Goal: Transaction & Acquisition: Purchase product/service

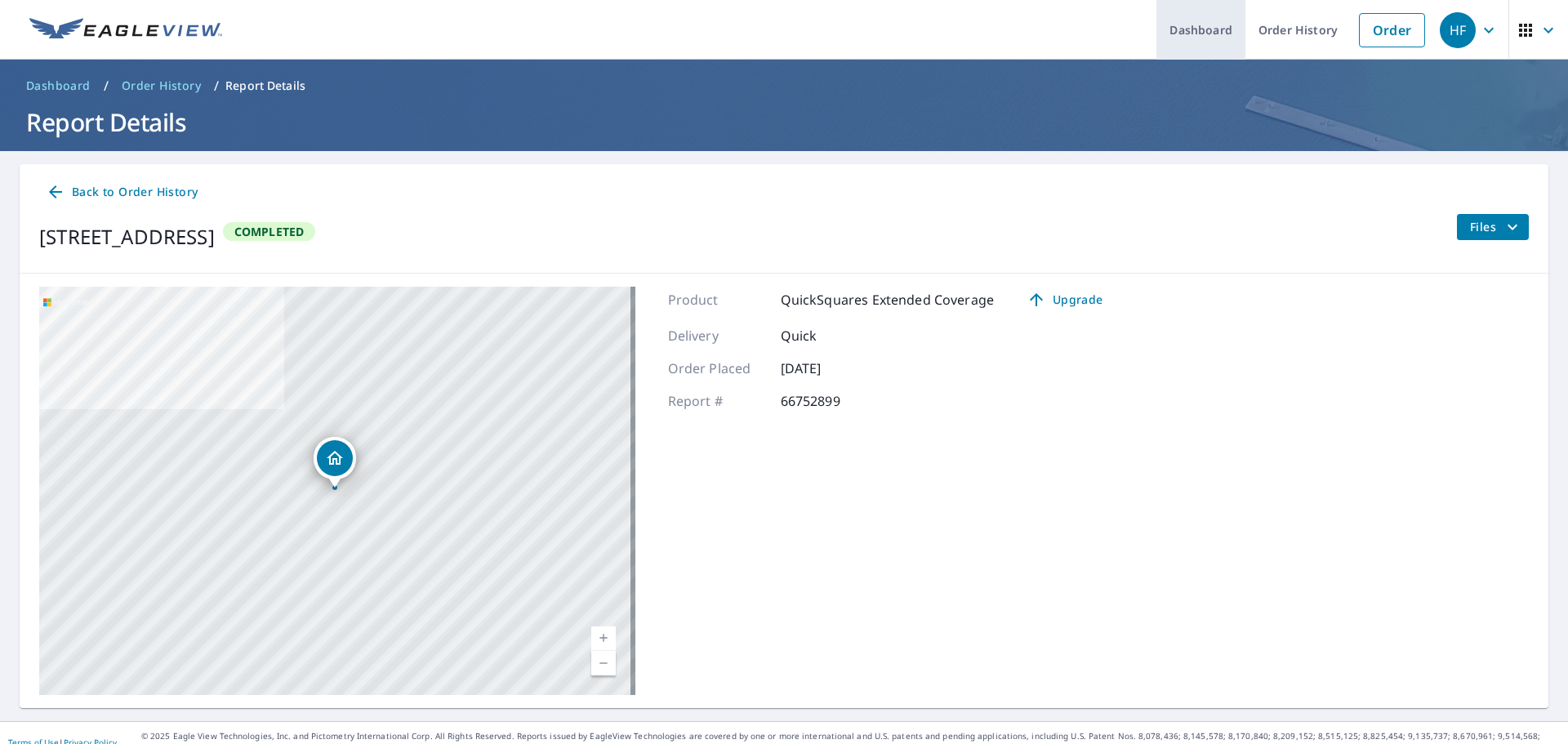
drag, startPoint x: 1374, startPoint y: 38, endPoint x: 1181, endPoint y: 58, distance: 194.0
click at [1372, 38] on link "Order" at bounding box center [1392, 30] width 66 height 34
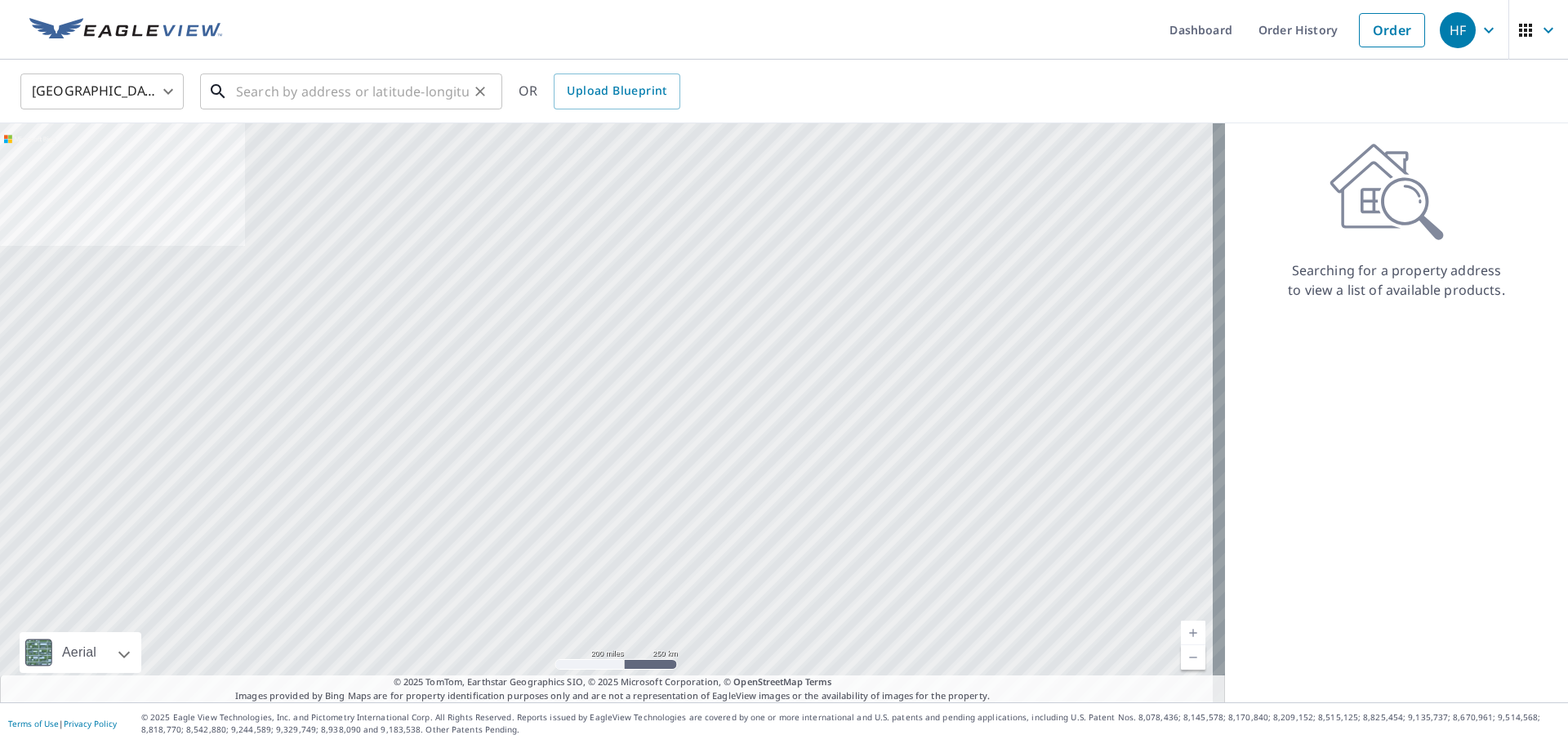
click at [330, 87] on input "text" at bounding box center [352, 91] width 233 height 46
paste input "[STREET_ADDRESS]"
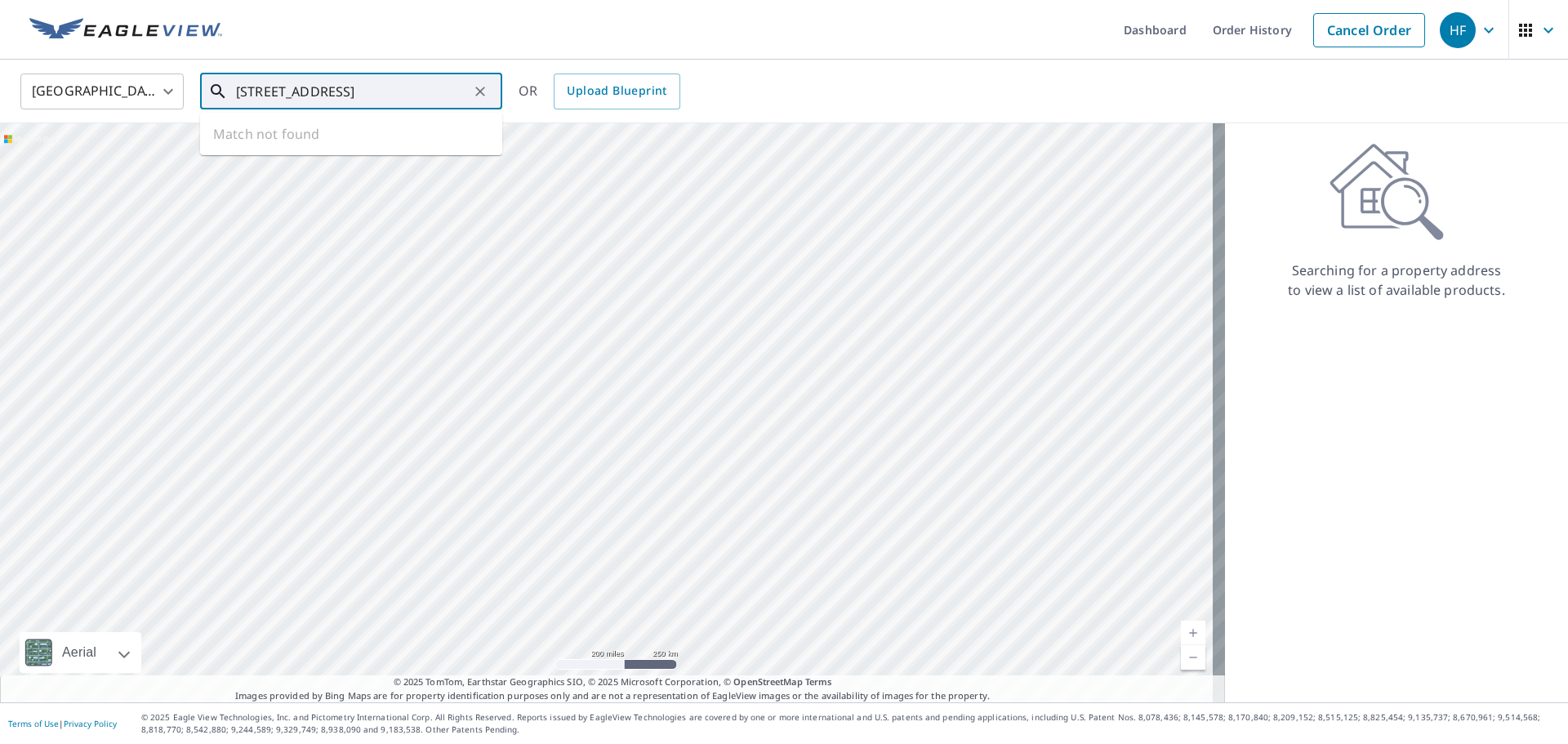
type input "[STREET_ADDRESS]"
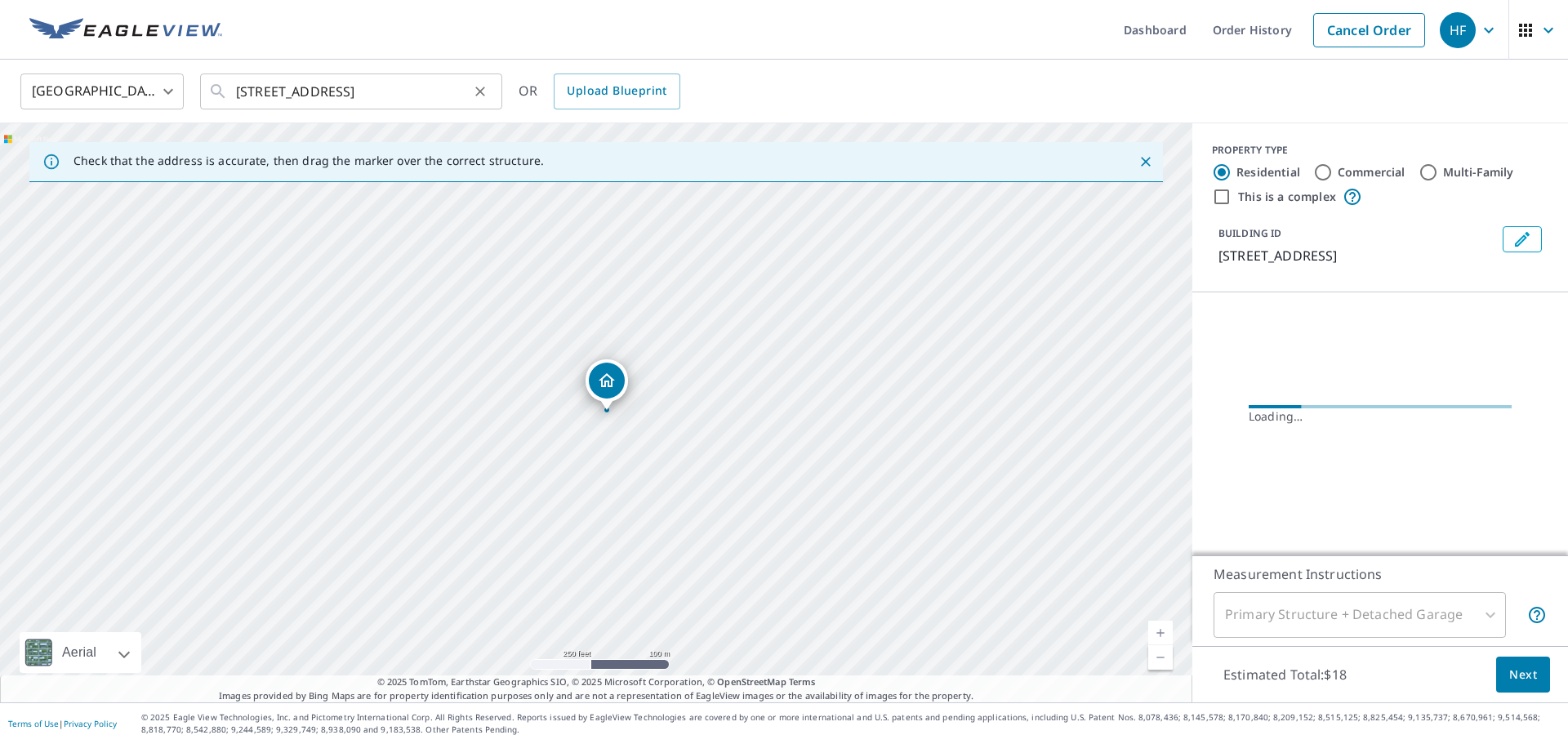
scroll to position [0, 0]
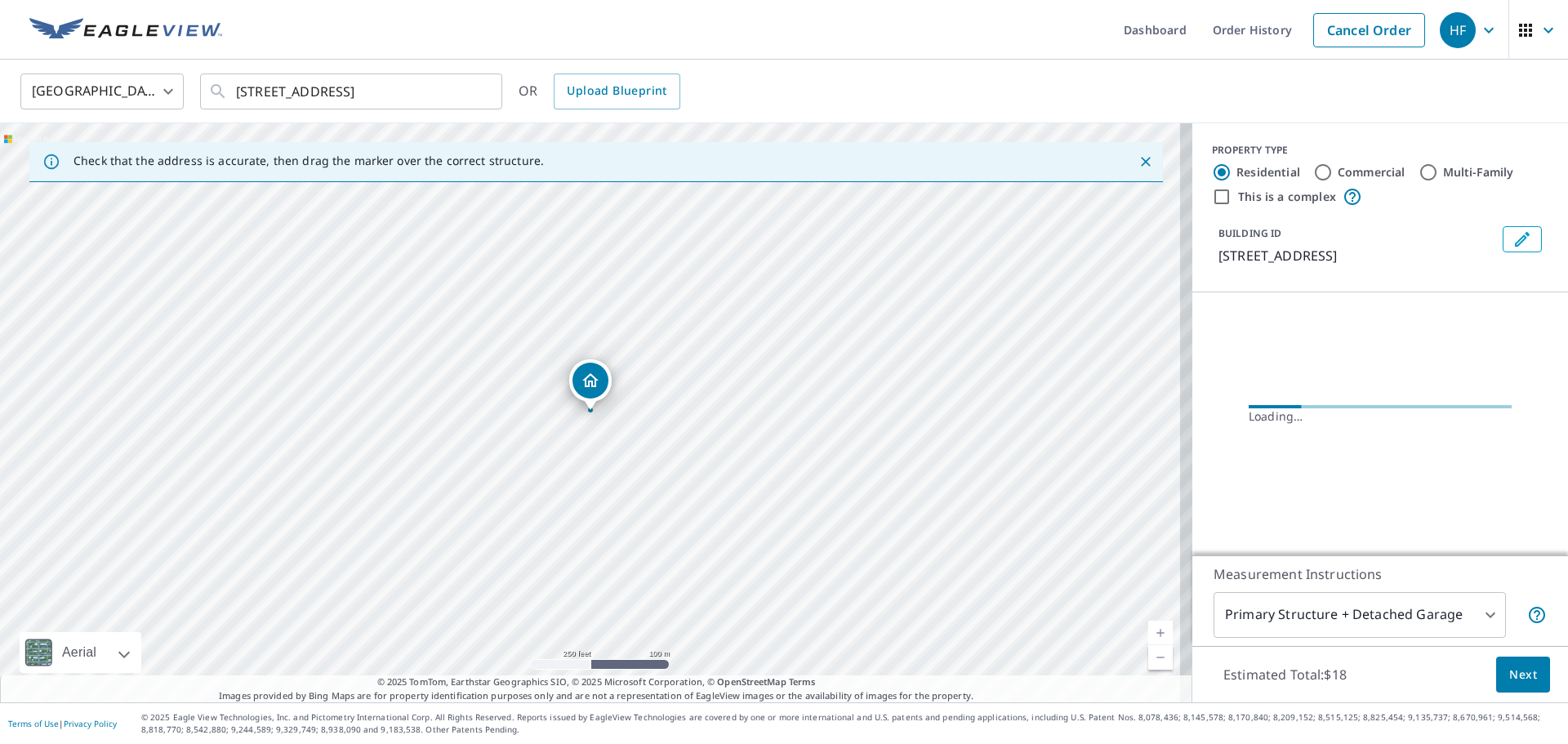
click at [1524, 673] on span "Next" at bounding box center [1523, 675] width 28 height 20
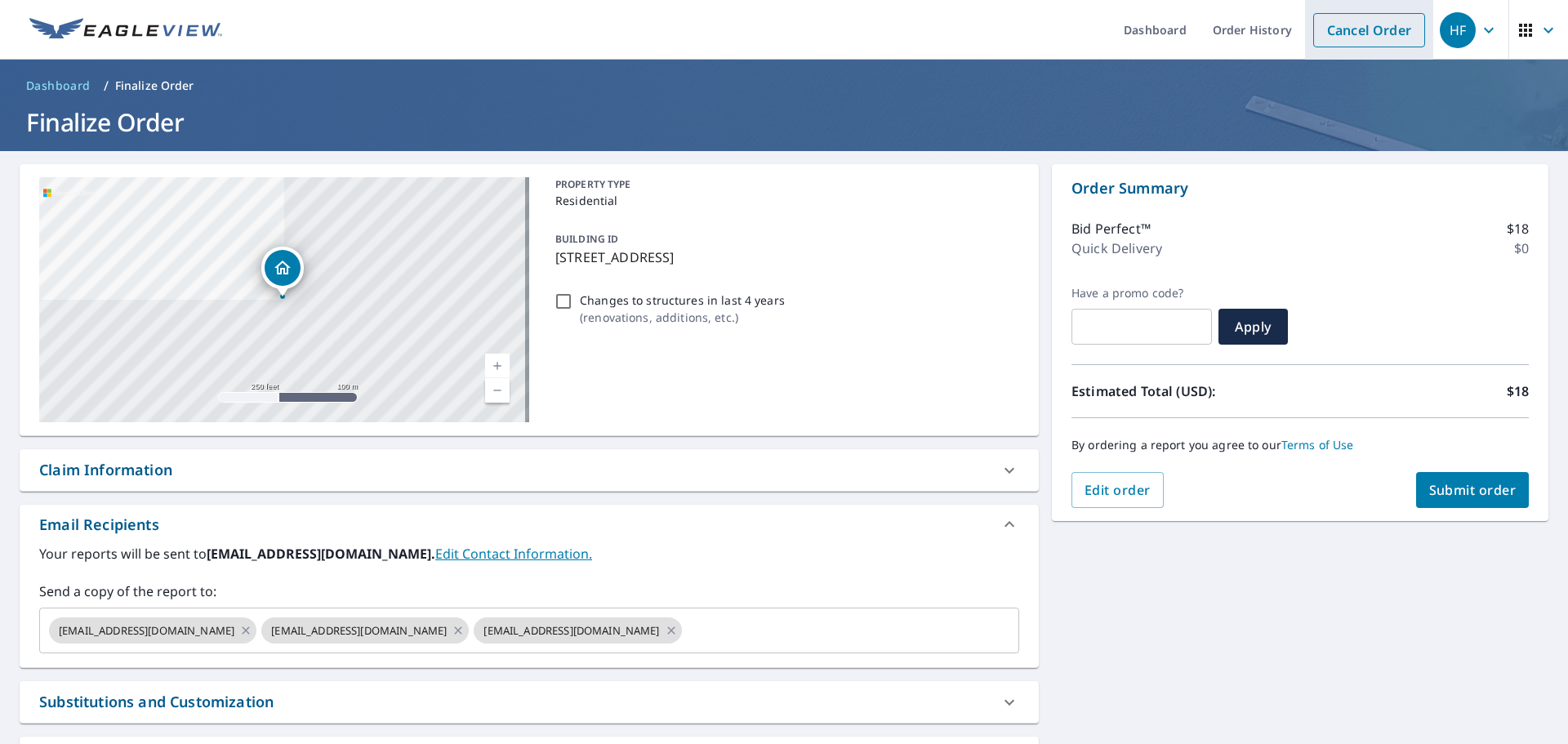
click at [1354, 27] on link "Cancel Order" at bounding box center [1369, 30] width 112 height 34
checkbox input "true"
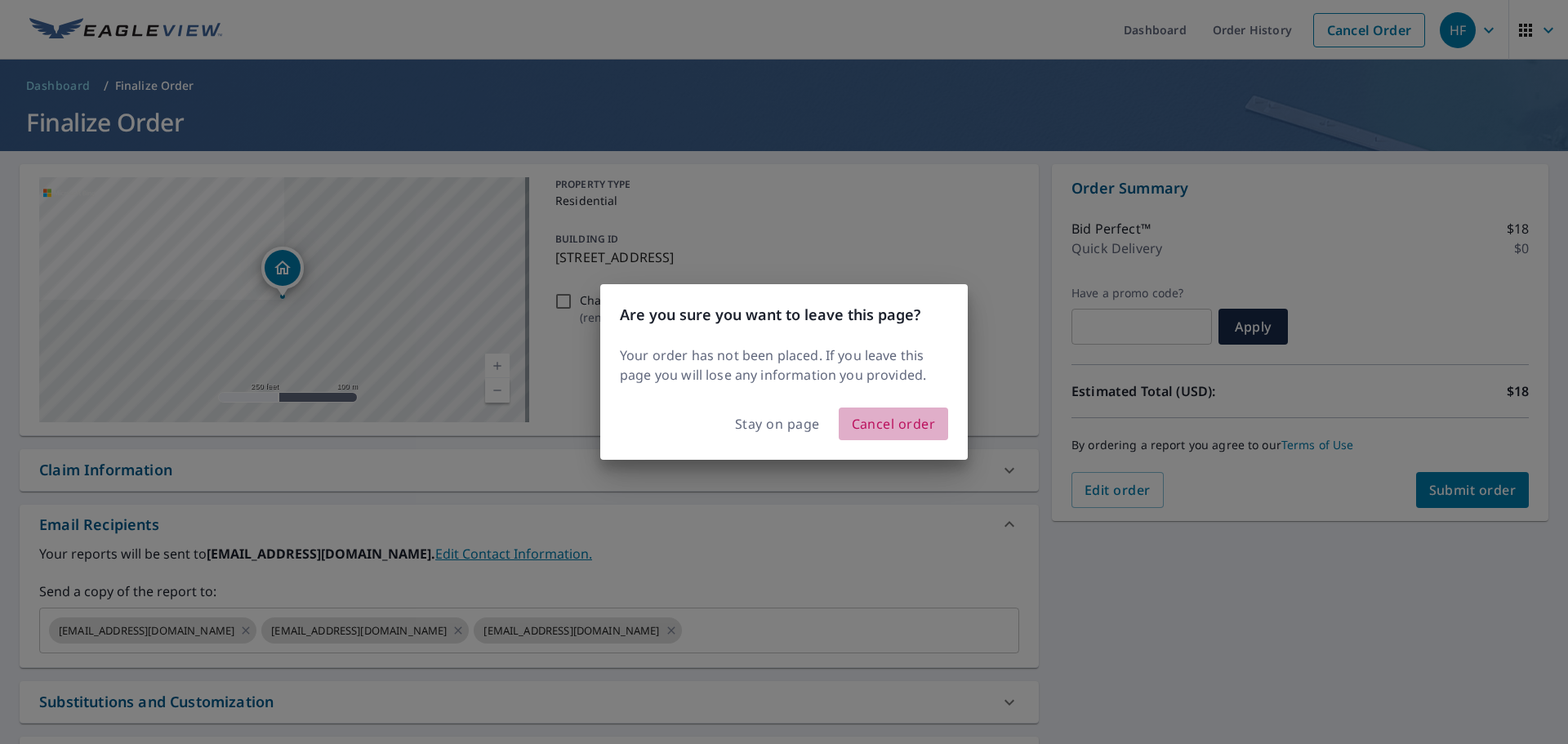
click at [940, 429] on button "Cancel order" at bounding box center [893, 424] width 110 height 33
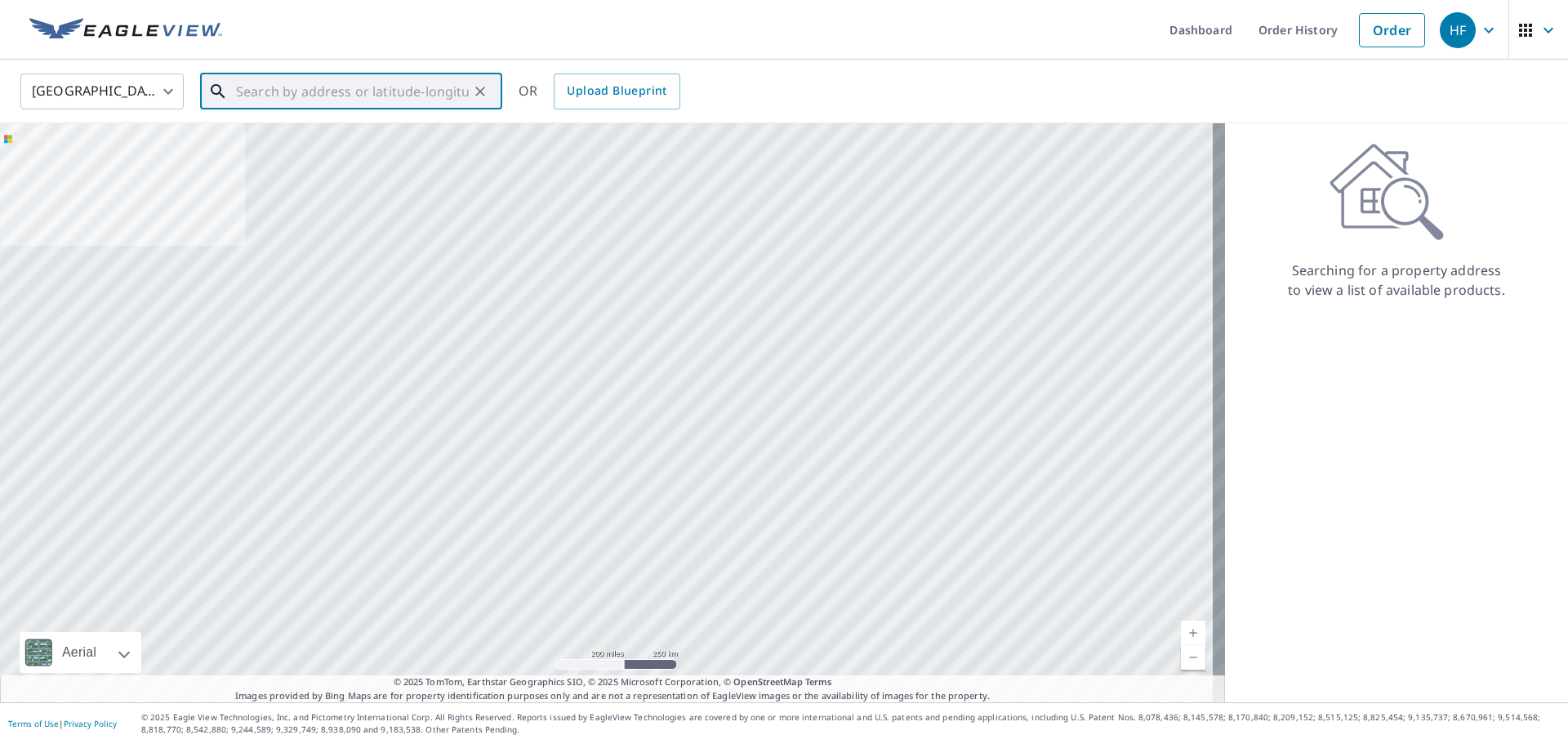
click at [402, 94] on input "text" at bounding box center [352, 91] width 233 height 46
paste input "[STREET_ADDRESS]"
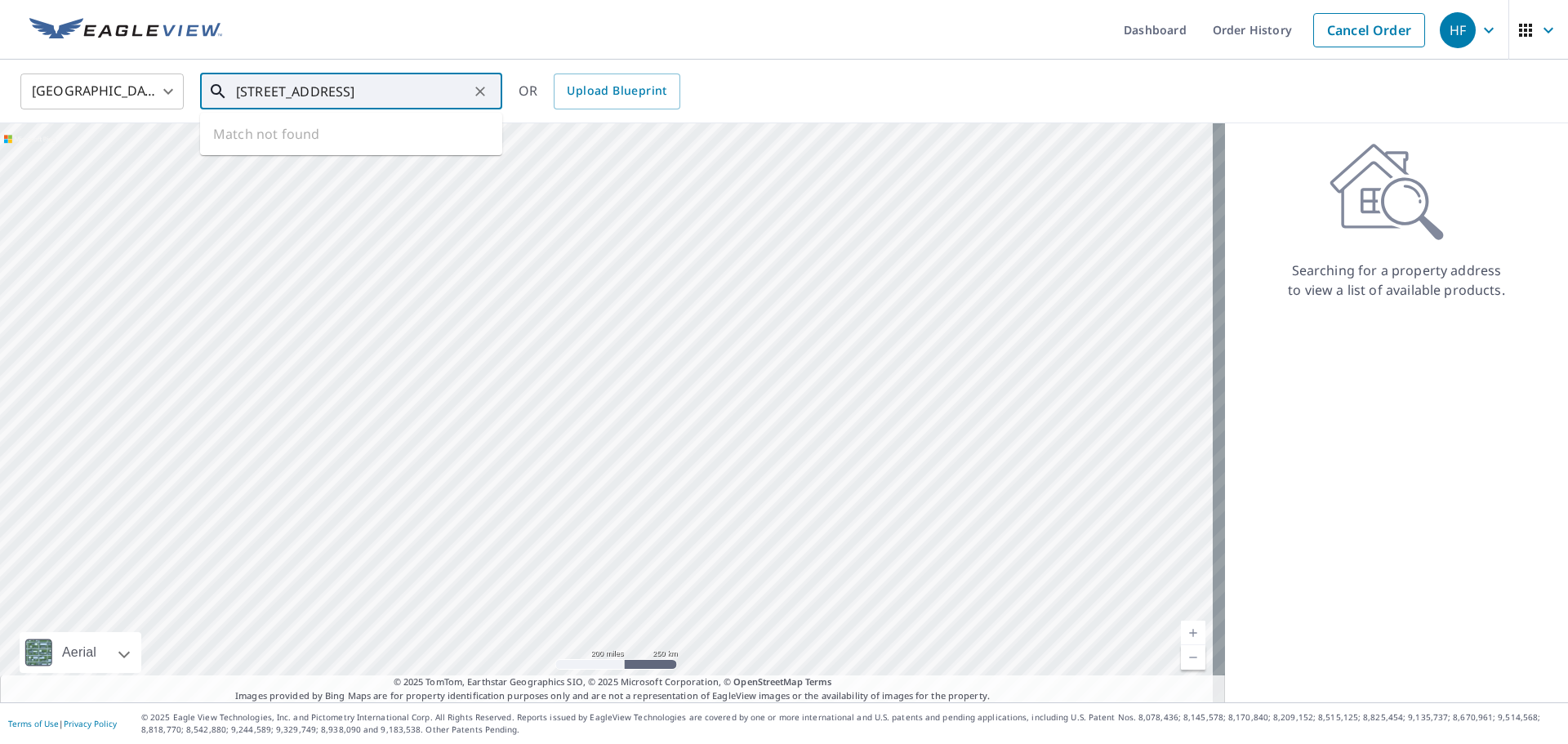
type input "[STREET_ADDRESS]"
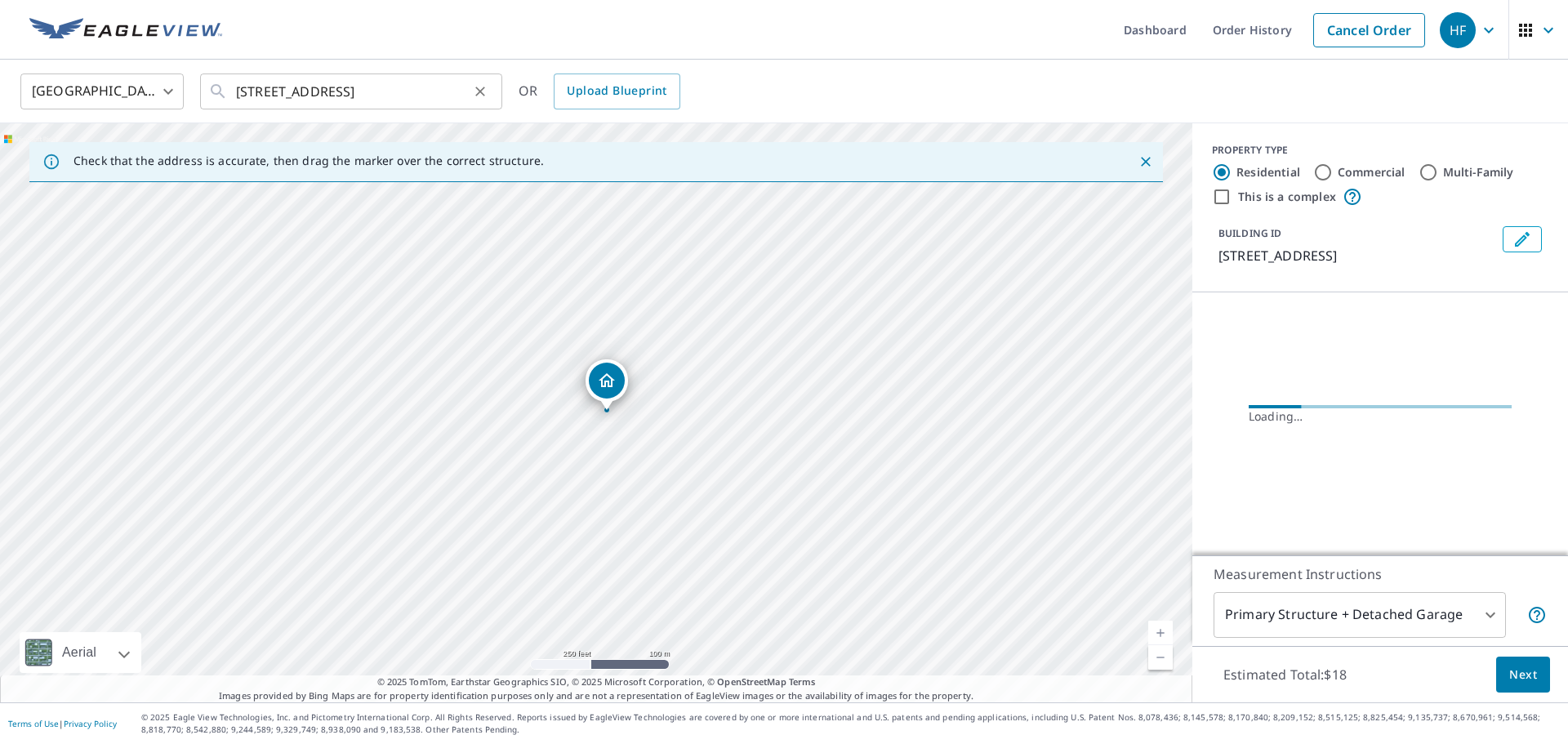
scroll to position [0, 0]
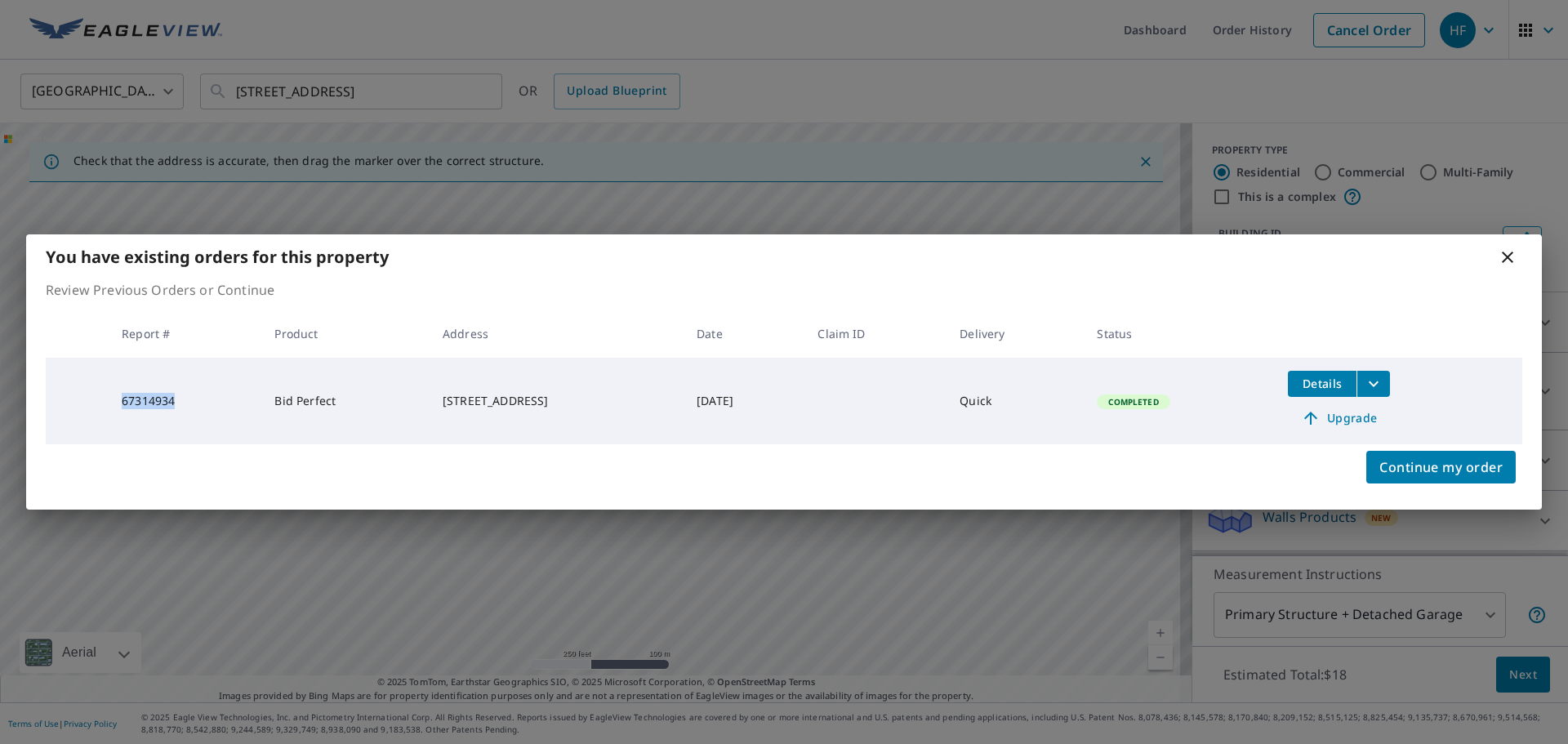
copy td "67314934"
drag, startPoint x: 185, startPoint y: 403, endPoint x: 116, endPoint y: 404, distance: 69.0
click at [116, 404] on td "67314934" at bounding box center [185, 401] width 153 height 87
click at [1496, 257] on div "You have existing orders for this property" at bounding box center [784, 256] width 1516 height 45
click at [1506, 252] on icon at bounding box center [1508, 257] width 20 height 20
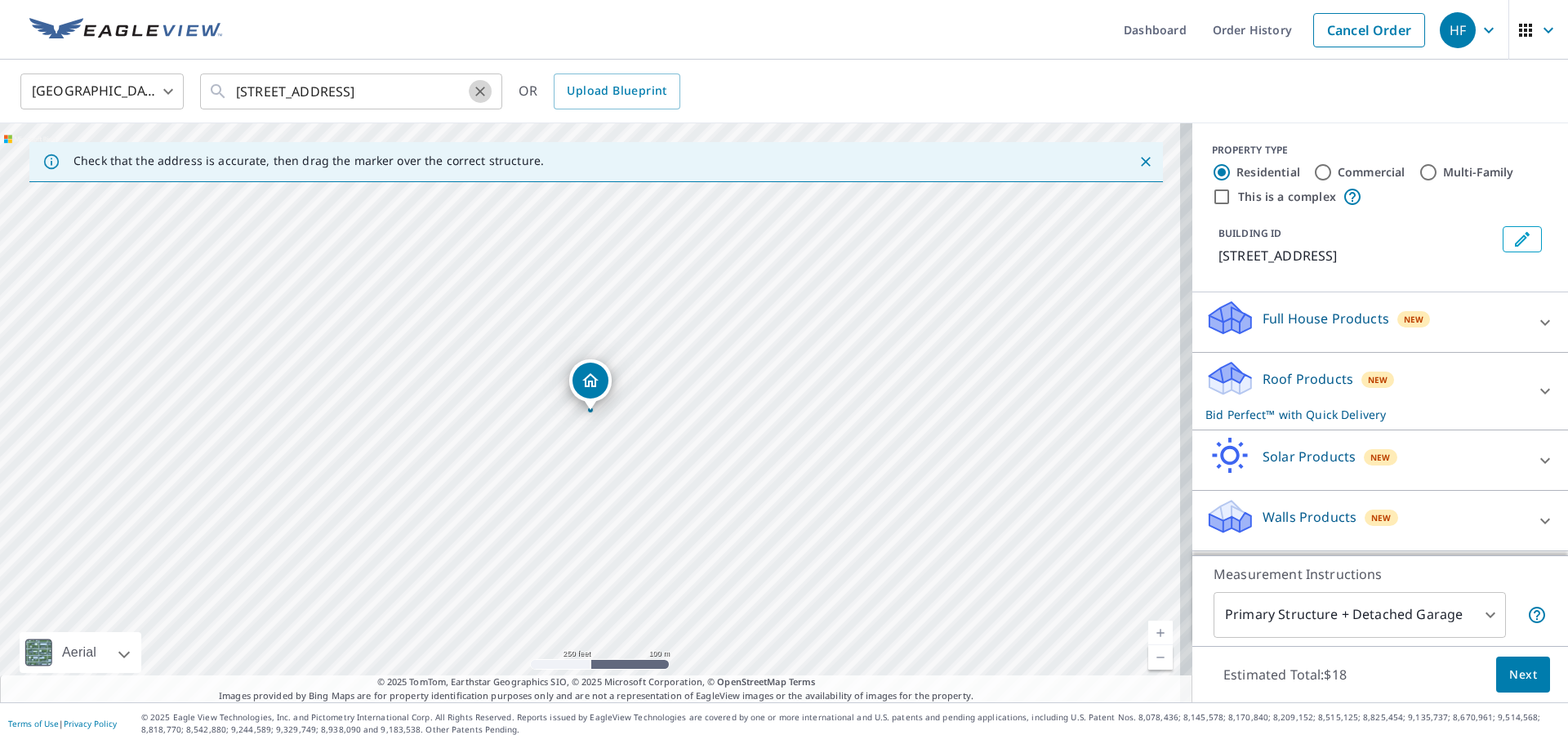
click at [480, 91] on icon "Clear" at bounding box center [480, 91] width 10 height 10
click at [338, 91] on input "text" at bounding box center [352, 91] width 233 height 46
paste input "[STREET_ADDRESS]"
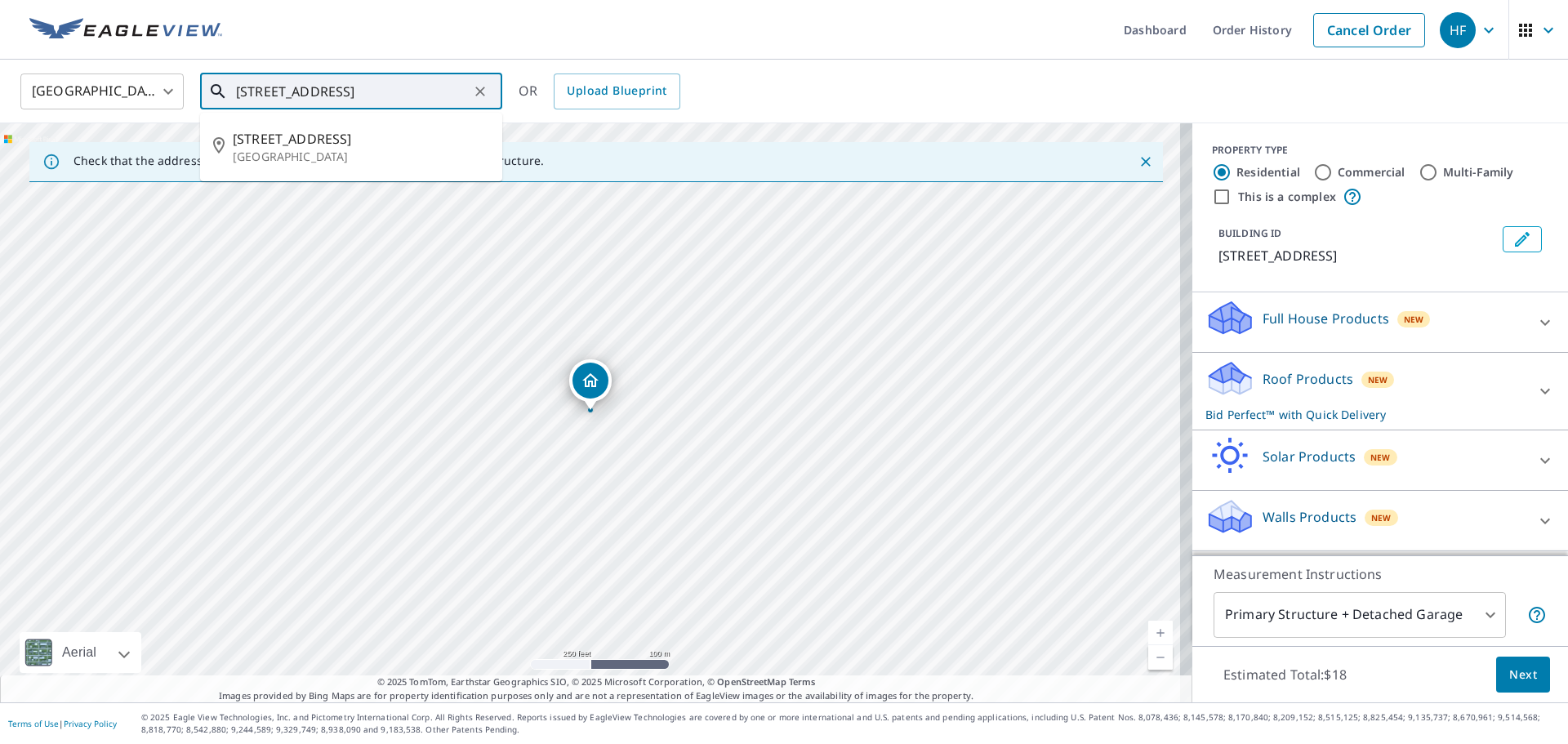
scroll to position [0, 26]
type input "[STREET_ADDRESS]"
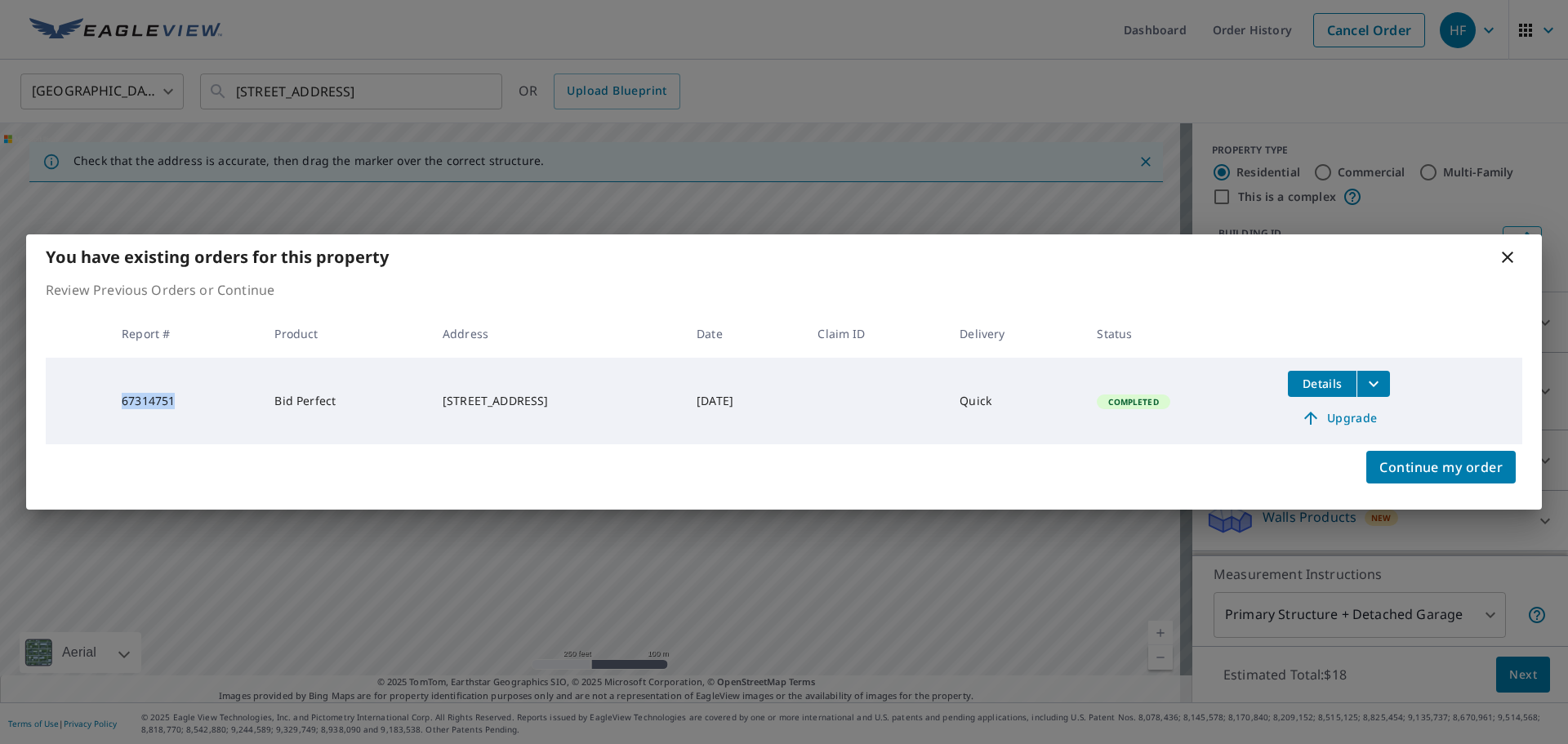
drag, startPoint x: 184, startPoint y: 395, endPoint x: 108, endPoint y: 401, distance: 76.2
click at [109, 401] on td "67314751" at bounding box center [185, 401] width 153 height 87
copy td "67314751"
